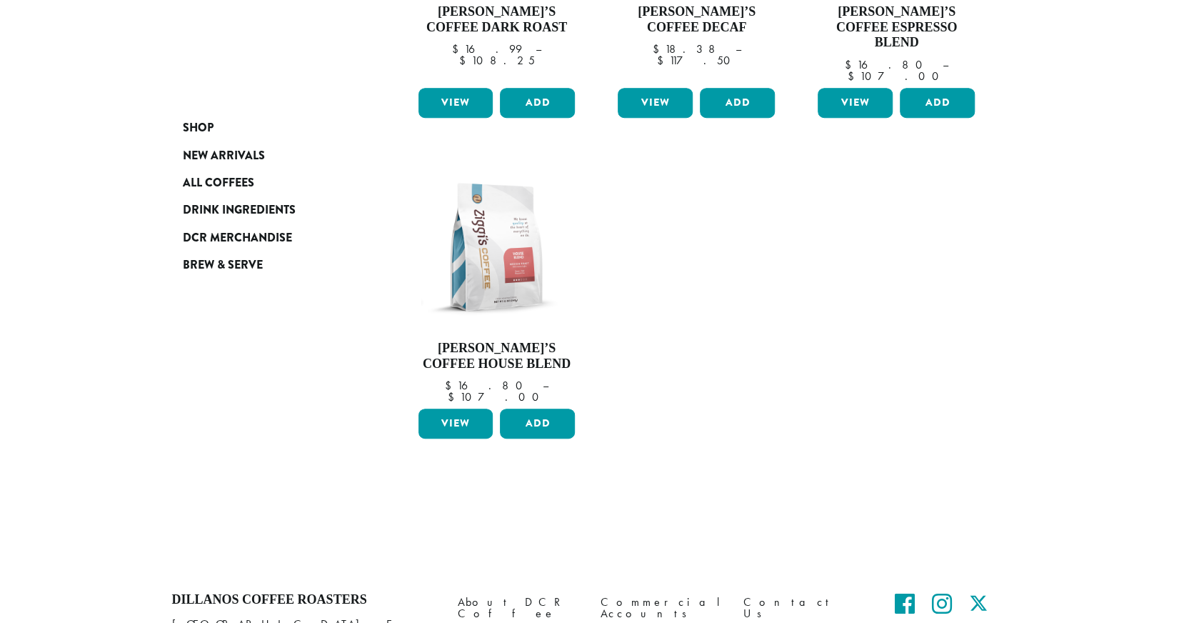
scroll to position [363, 0]
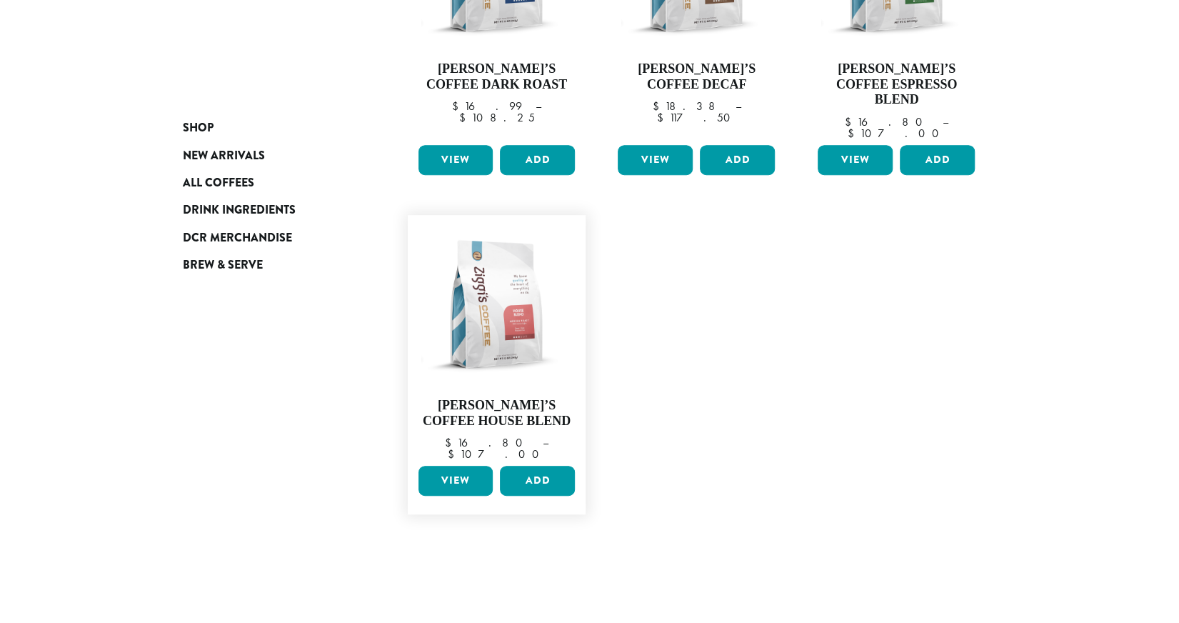
click at [456, 466] on link "View" at bounding box center [455, 481] width 75 height 30
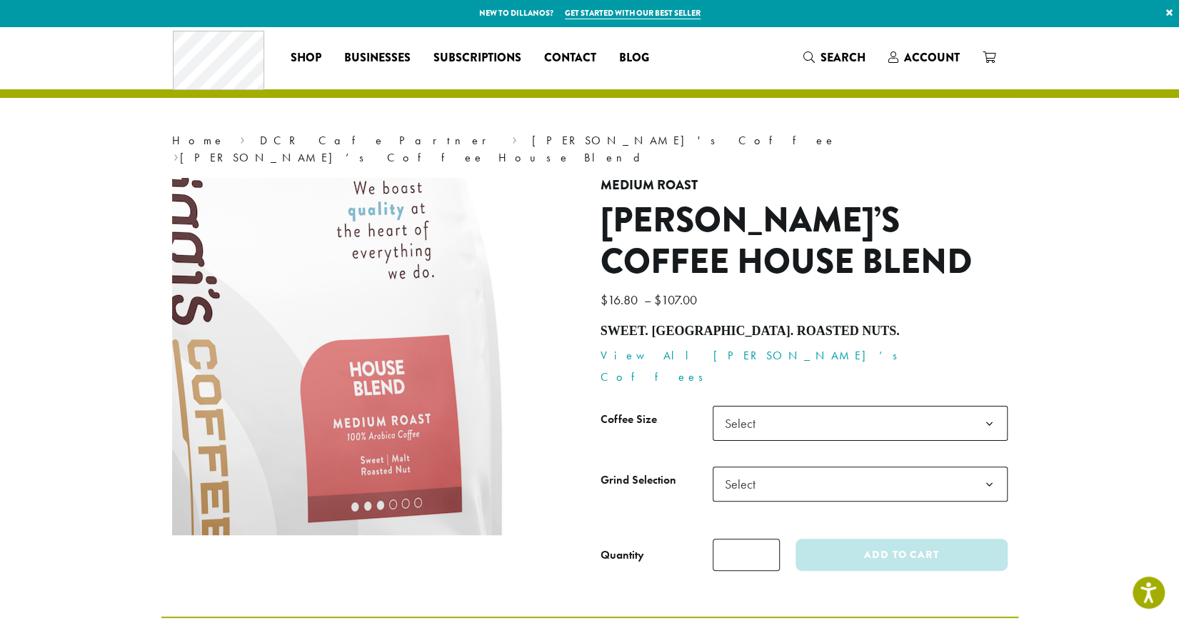
click at [477, 353] on img at bounding box center [262, 335] width 857 height 857
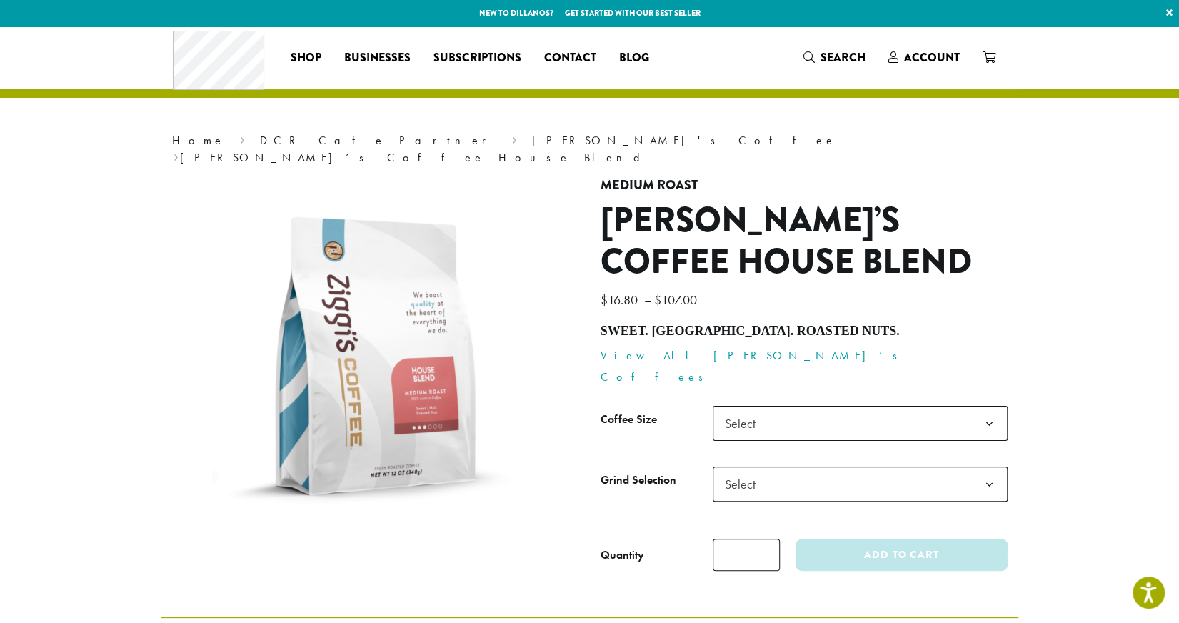
click at [663, 348] on link "View All Ziggi’s Coffees" at bounding box center [753, 366] width 306 height 36
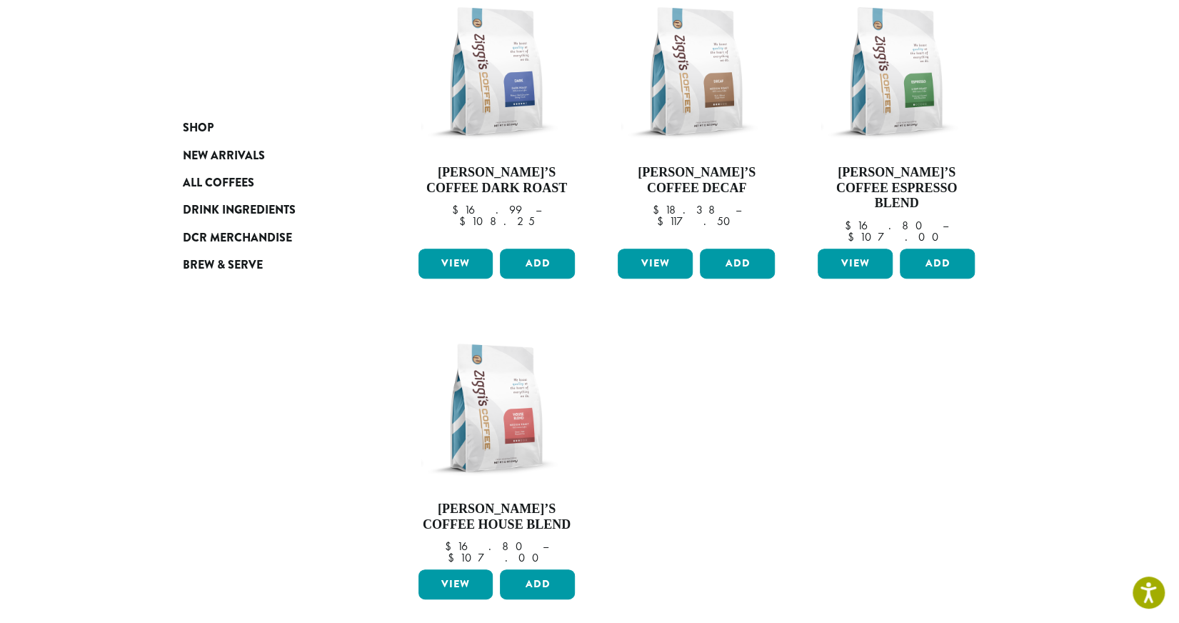
scroll to position [253, 0]
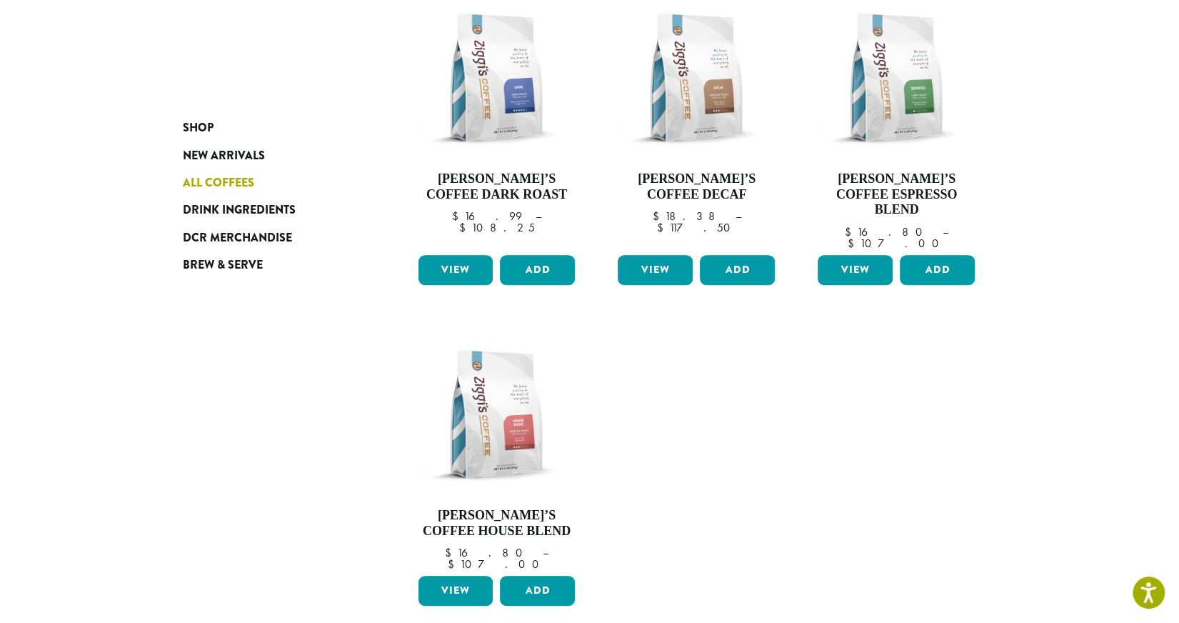
click at [231, 176] on span "All Coffees" at bounding box center [218, 183] width 71 height 18
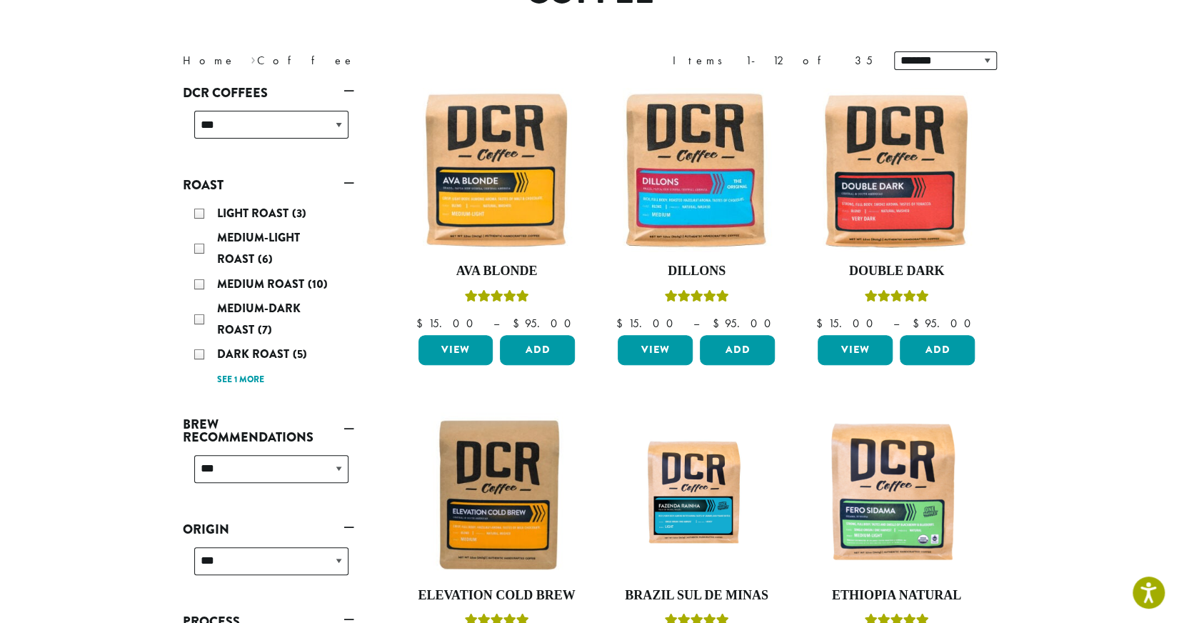
scroll to position [194, 0]
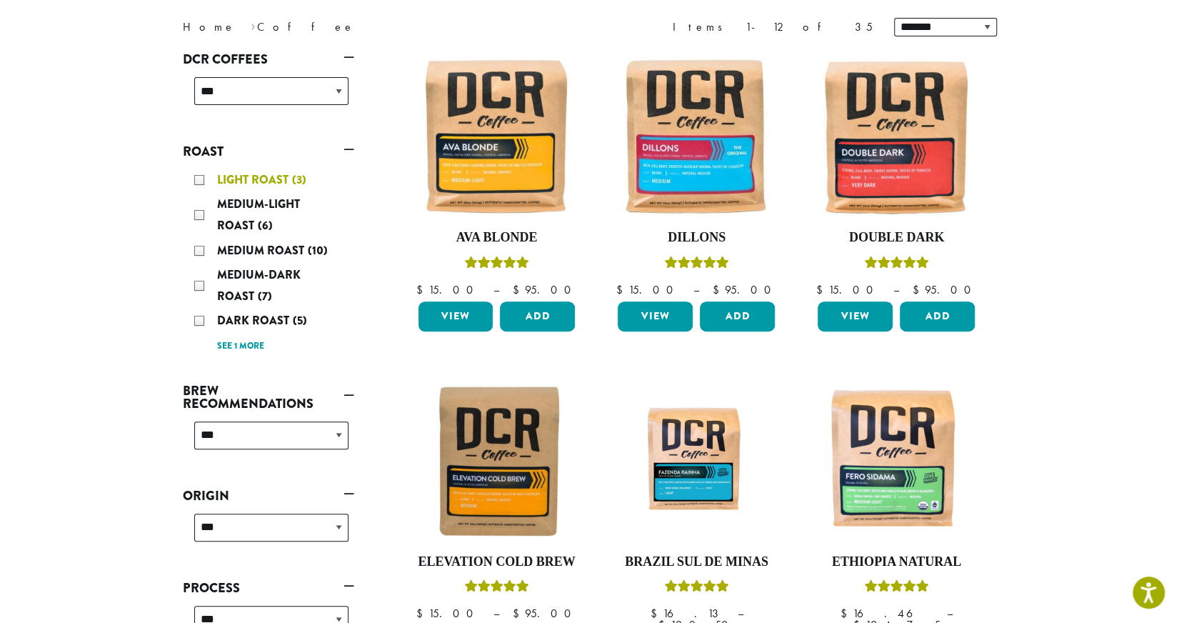
click at [197, 182] on div "Light Roast (3)" at bounding box center [271, 179] width 154 height 21
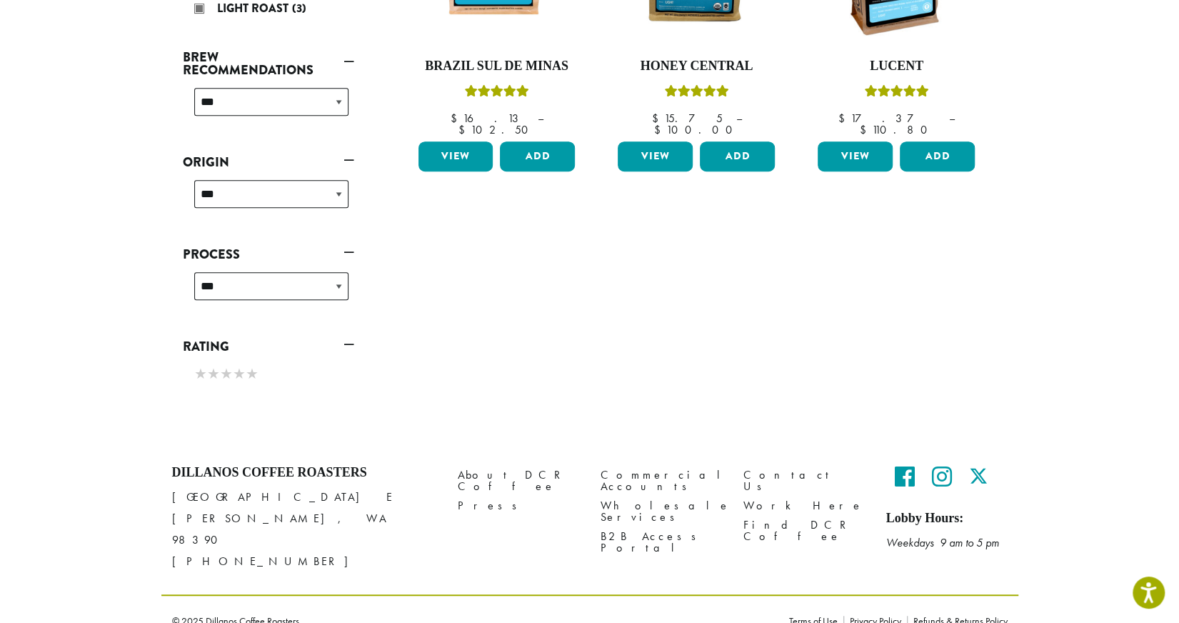
scroll to position [368, 0]
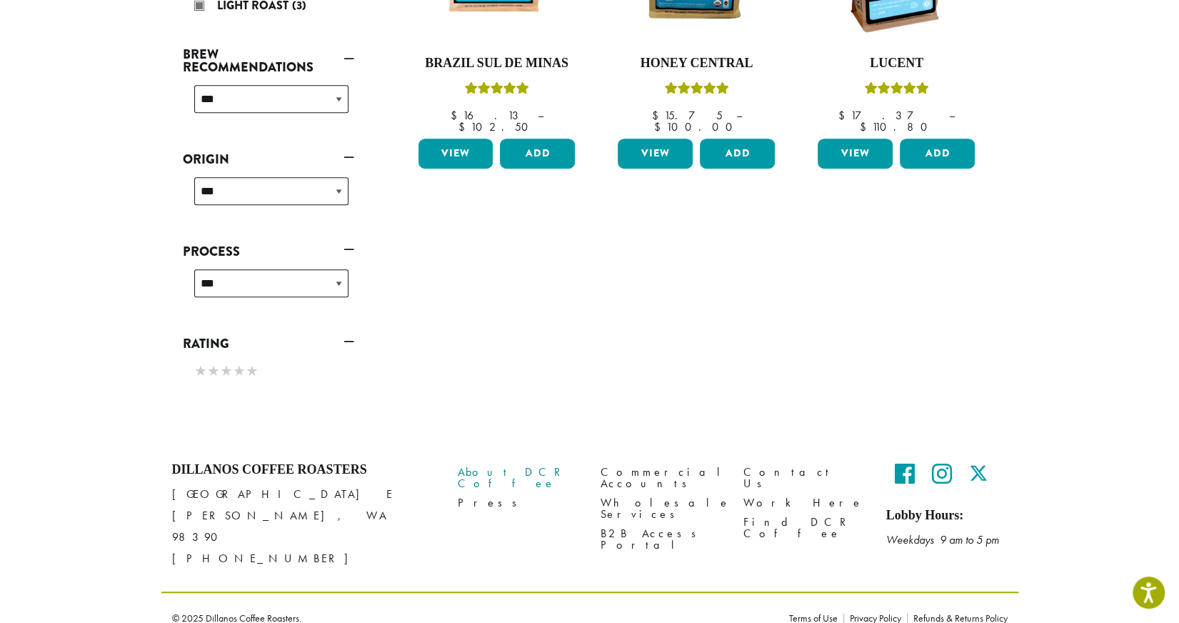
drag, startPoint x: 517, startPoint y: 473, endPoint x: 483, endPoint y: 468, distance: 34.6
click at [483, 468] on link "About DCR Coffee" at bounding box center [518, 477] width 121 height 31
click at [484, 472] on link "About DCR Coffee" at bounding box center [518, 477] width 121 height 31
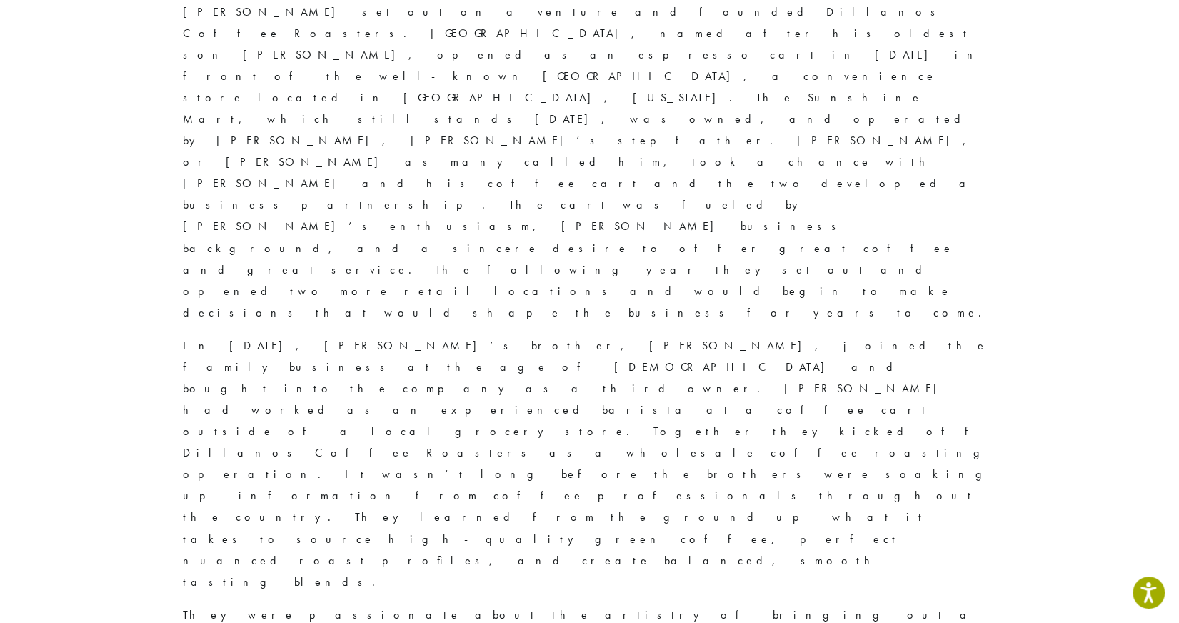
scroll to position [195, 0]
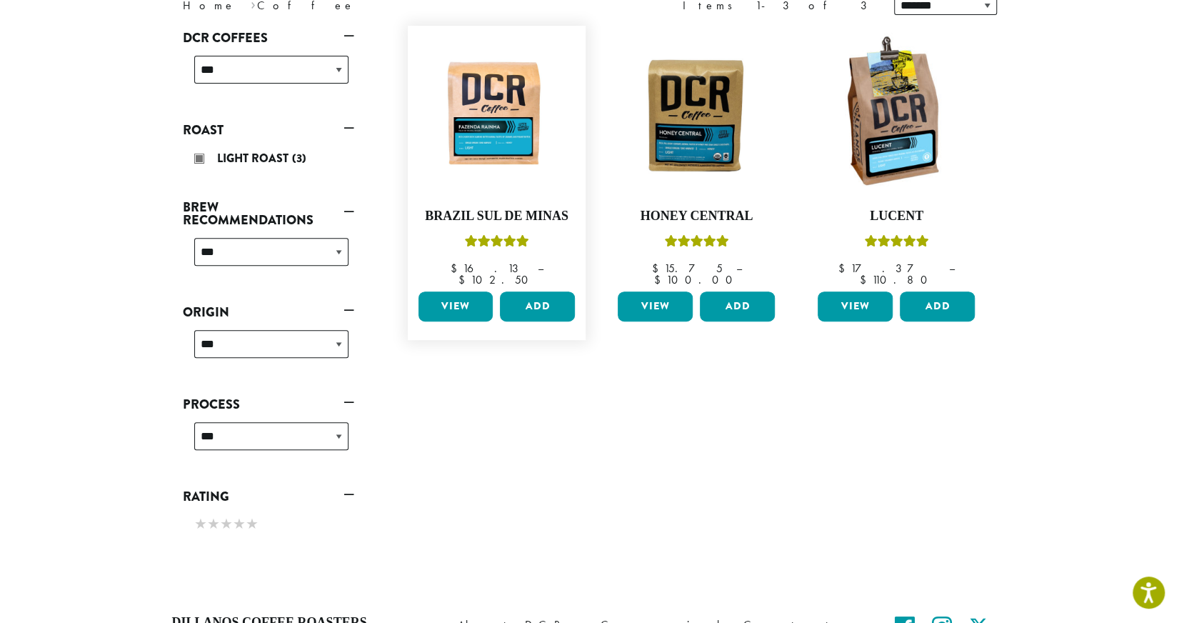
click at [436, 291] on link "View" at bounding box center [455, 306] width 75 height 30
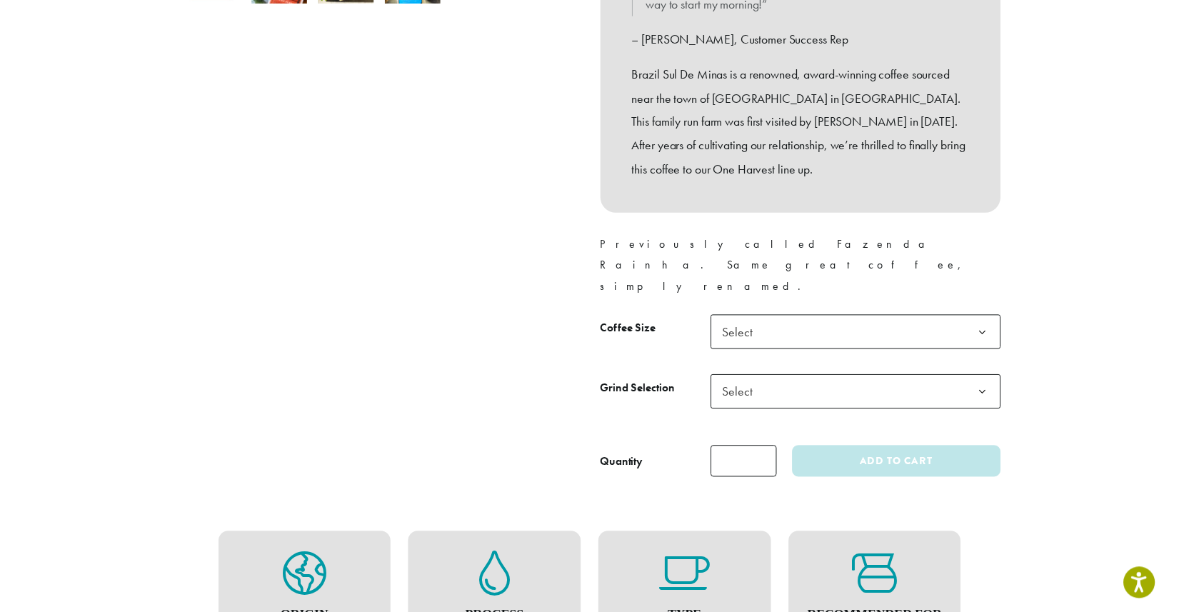
scroll to position [553, 0]
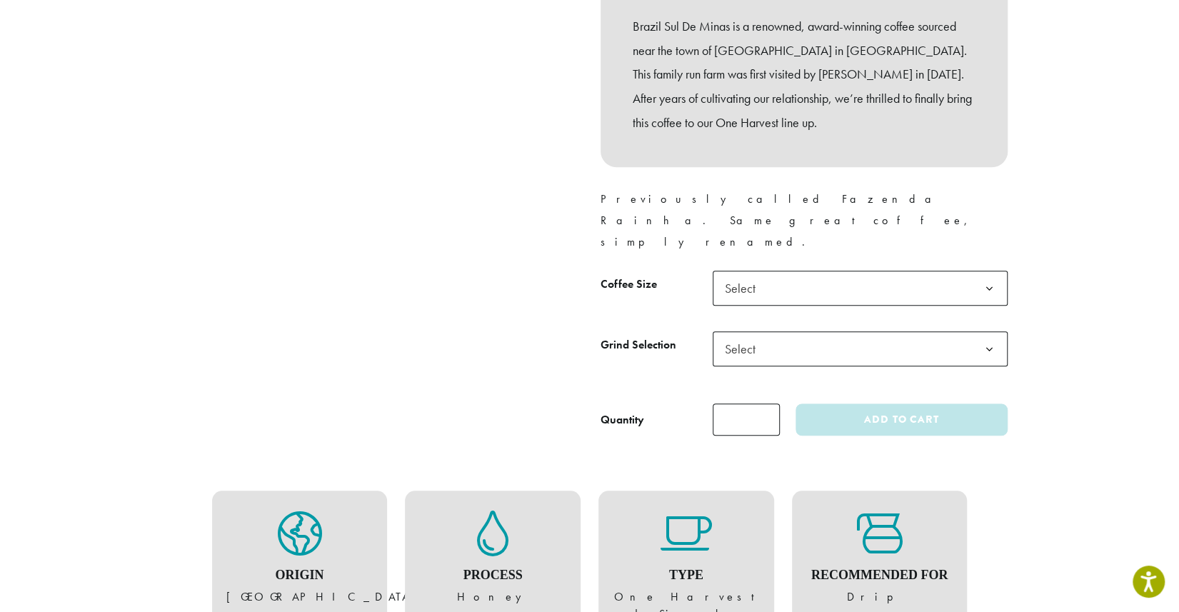
click at [989, 332] on b at bounding box center [989, 349] width 35 height 35
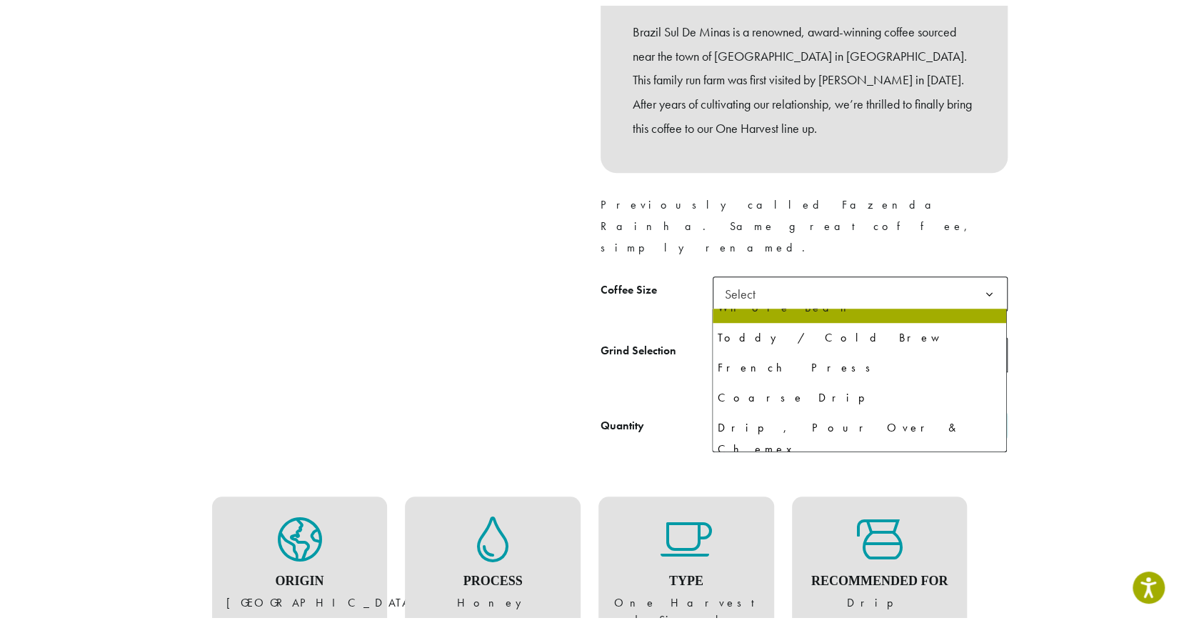
scroll to position [44, 0]
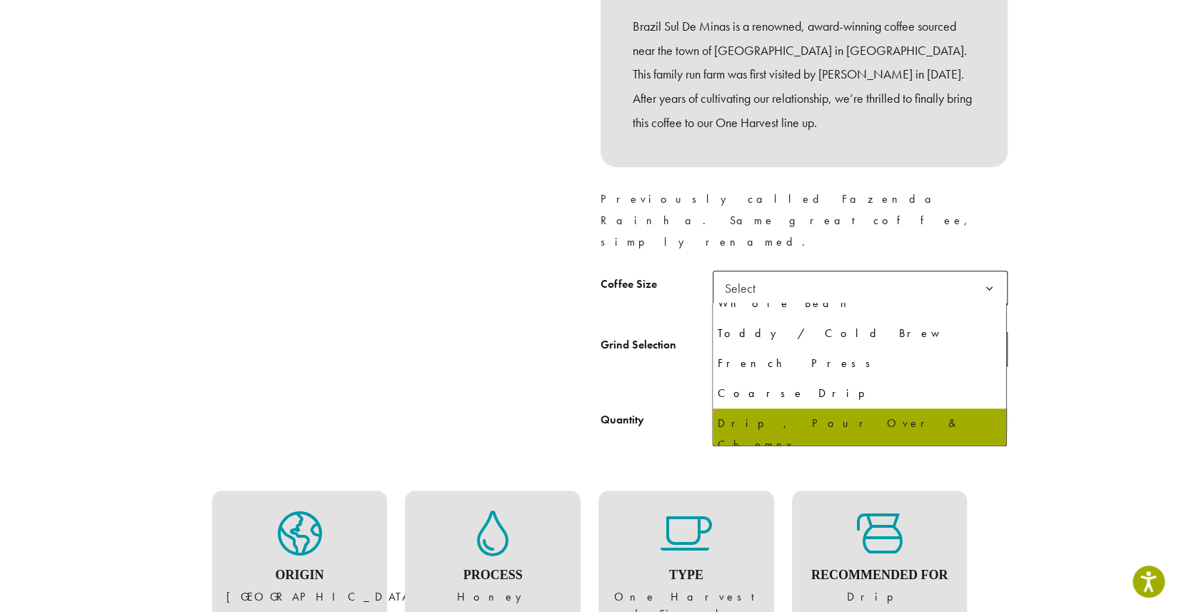
select select "**********"
